Goal: Task Accomplishment & Management: Use online tool/utility

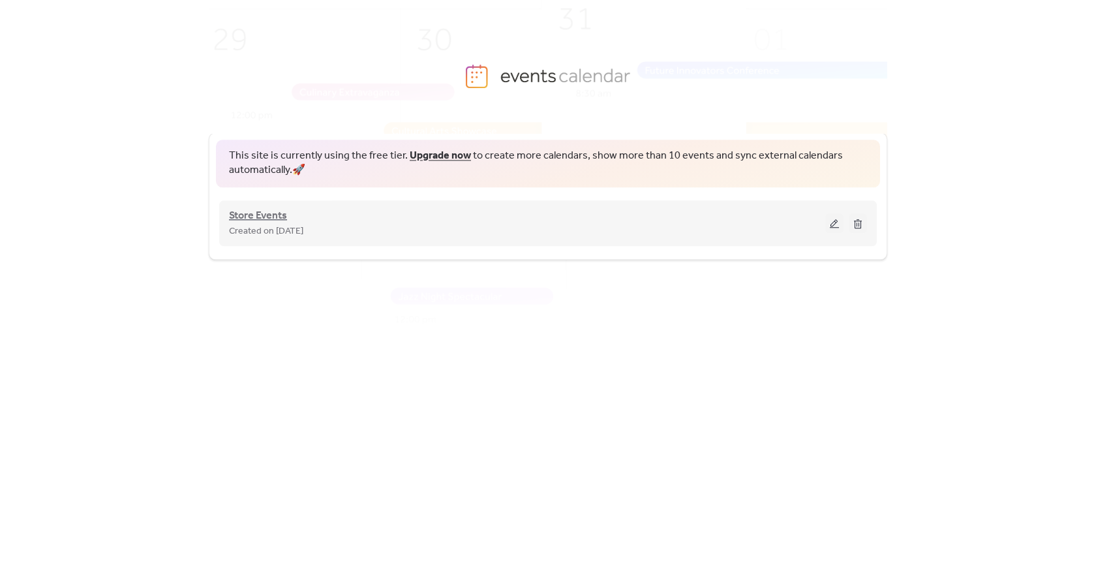
click at [263, 215] on span "Store Events" at bounding box center [258, 216] width 58 height 16
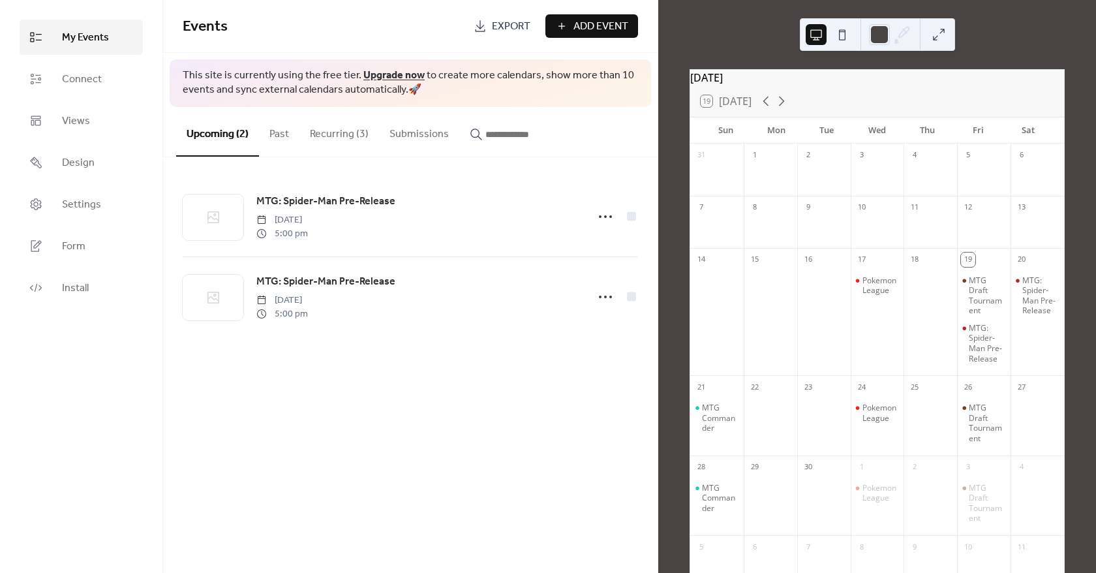
click at [106, 97] on ul "My Events Connect Views Design Settings Form Install" at bounding box center [81, 163] width 123 height 286
click at [102, 109] on link "Views" at bounding box center [81, 120] width 123 height 35
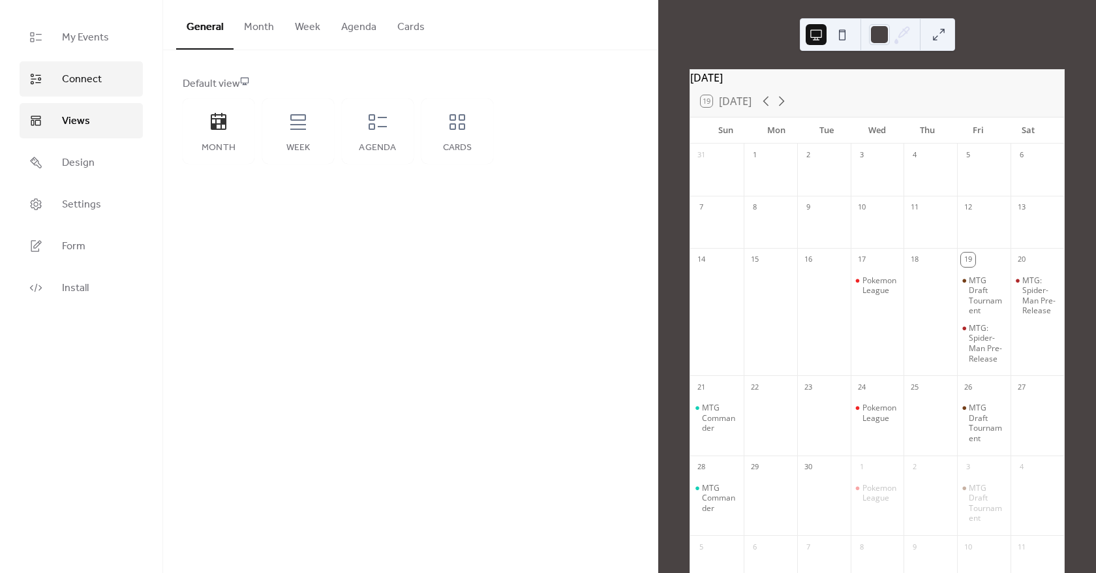
click at [108, 82] on link "Connect" at bounding box center [81, 78] width 123 height 35
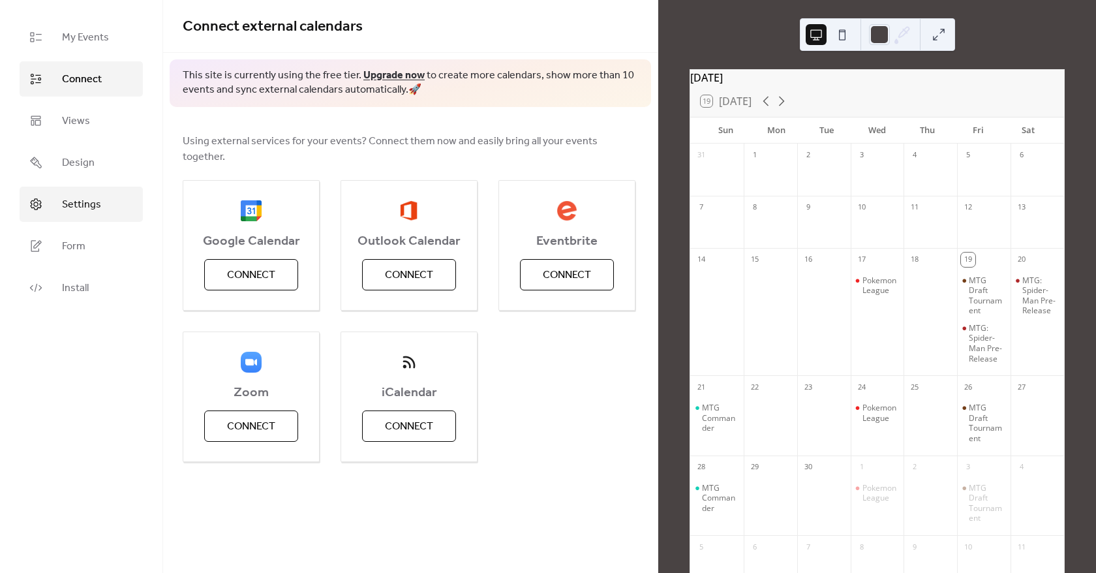
click at [74, 208] on span "Settings" at bounding box center [81, 205] width 39 height 16
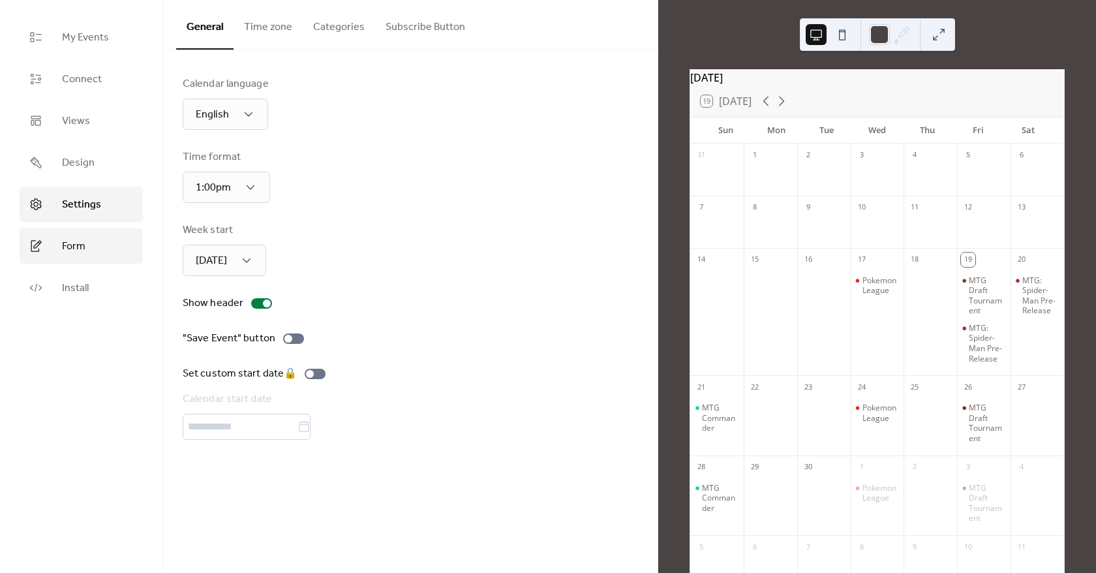
click at [86, 239] on link "Form" at bounding box center [81, 245] width 123 height 35
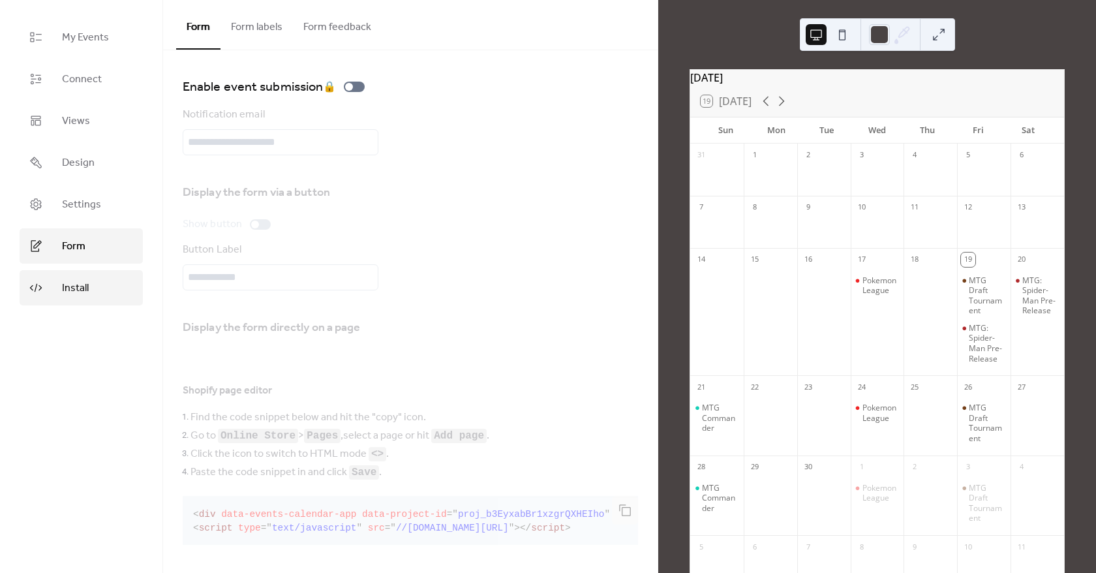
click at [95, 295] on link "Install" at bounding box center [81, 287] width 123 height 35
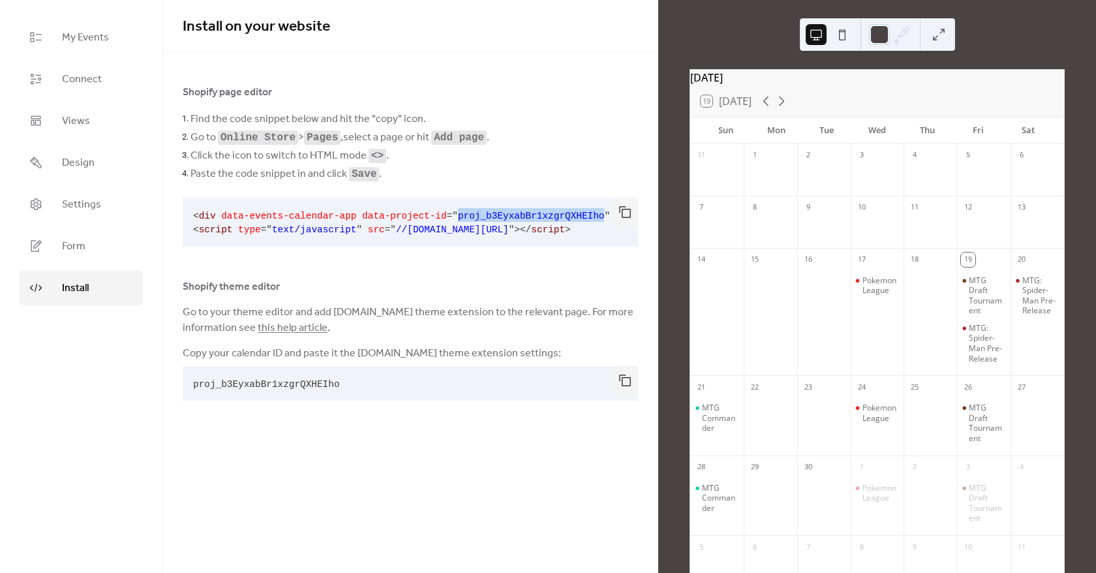
drag, startPoint x: 438, startPoint y: 215, endPoint x: 572, endPoint y: 213, distance: 134.4
click at [572, 213] on code "< div data-events-calendar-app data-project-id = " proj_b3EyxabBr1xzgrQXHEIho "…" at bounding box center [424, 223] width 462 height 24
copy span "proj_b3EyxabBr1xzgrQXHEIho"
click at [189, 214] on pre "< div data-events-calendar-app data-project-id = " proj_b3EyxabBr1xzgrQXHEIho "…" at bounding box center [400, 222] width 434 height 49
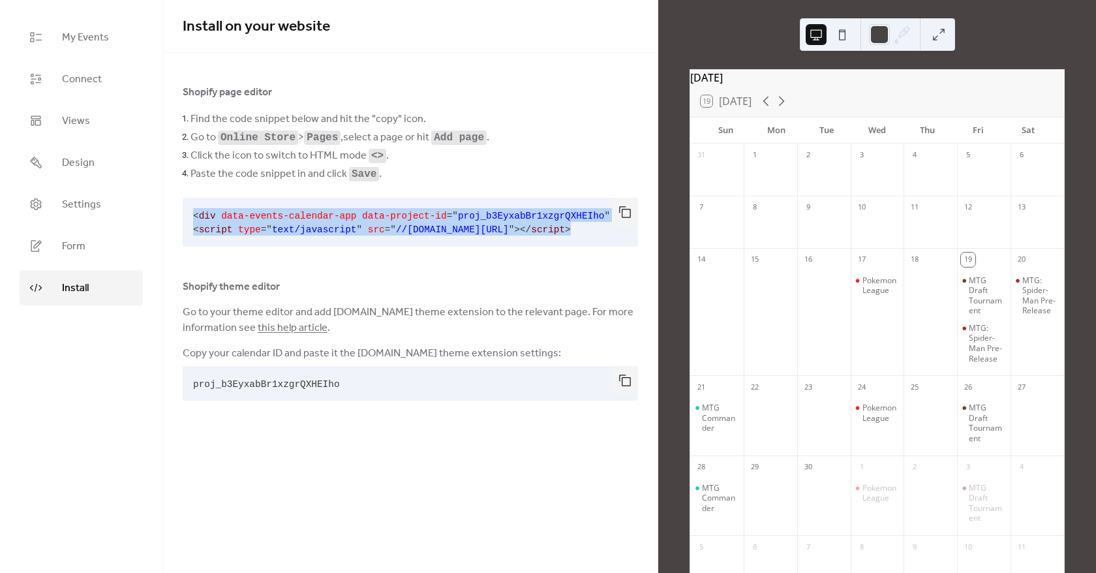
scroll to position [0, 10]
drag, startPoint x: 192, startPoint y: 216, endPoint x: 618, endPoint y: 238, distance: 427.1
click at [618, 238] on div "< div data-events-calendar-app data-project-id = " proj_b3EyxabBr1xzgrQXHEIho "…" at bounding box center [410, 222] width 455 height 49
copy code "< div data-events-calendar-app data-project-id = " proj_b3EyxabBr1xzgrQXHEIho "…"
